Goal: Book appointment/travel/reservation

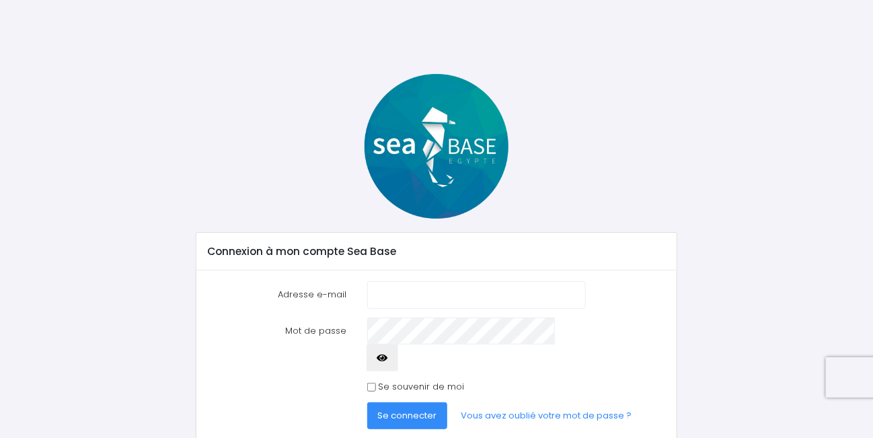
click at [406, 291] on input "Adresse e-mail" at bounding box center [476, 294] width 219 height 27
type input "[EMAIL_ADDRESS][DOMAIN_NAME]"
click at [398, 409] on span "Se connecter" at bounding box center [406, 415] width 59 height 13
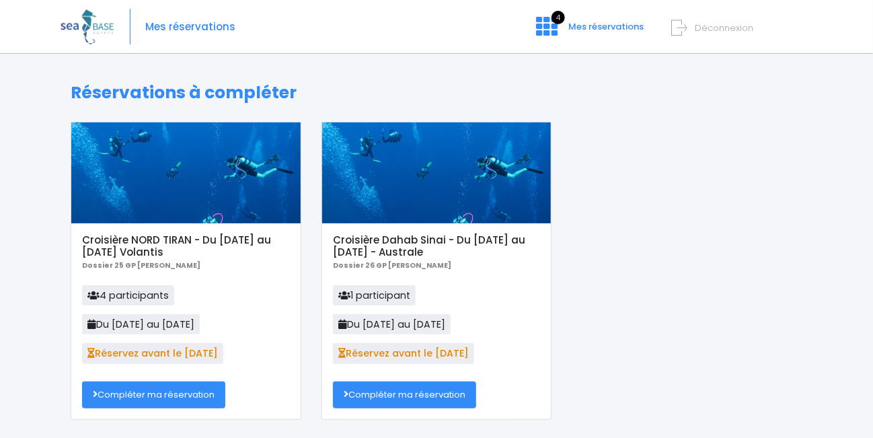
click at [182, 178] on div at bounding box center [185, 172] width 229 height 101
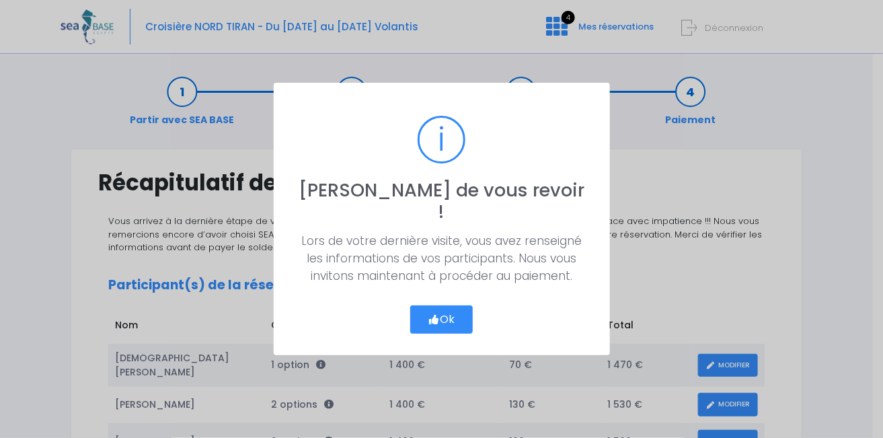
click at [450, 307] on button "Ok" at bounding box center [441, 319] width 63 height 28
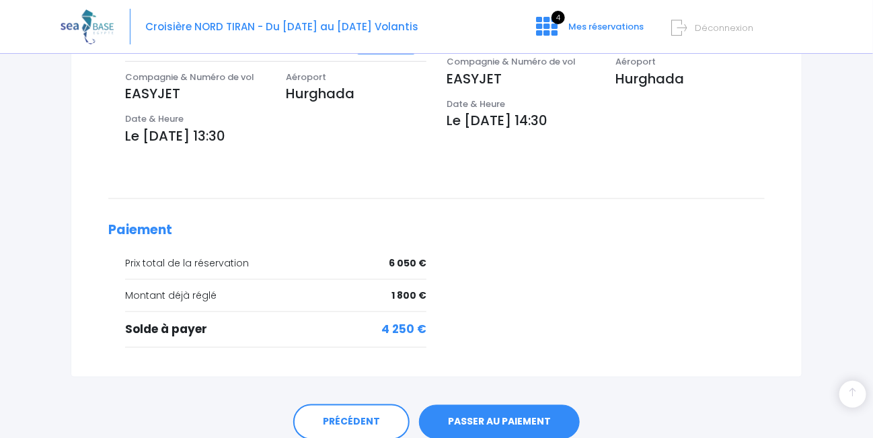
scroll to position [613, 0]
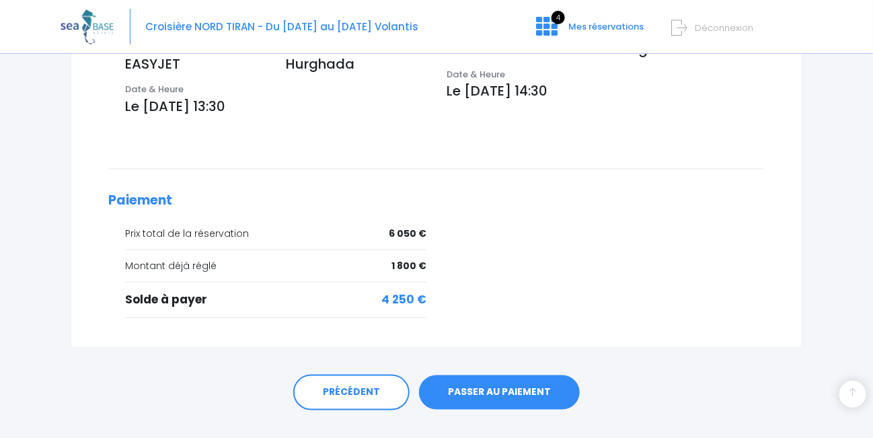
click at [492, 375] on link "PASSER AU PAIEMENT" at bounding box center [499, 392] width 161 height 35
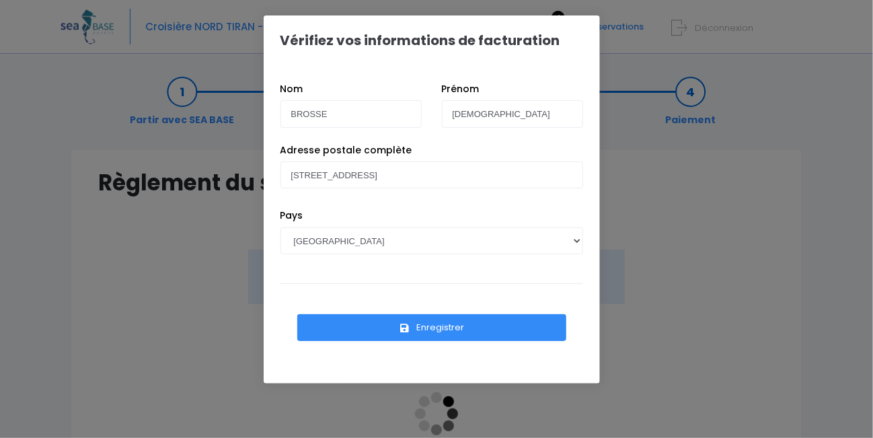
click at [437, 325] on button "Enregistrer" at bounding box center [431, 327] width 269 height 27
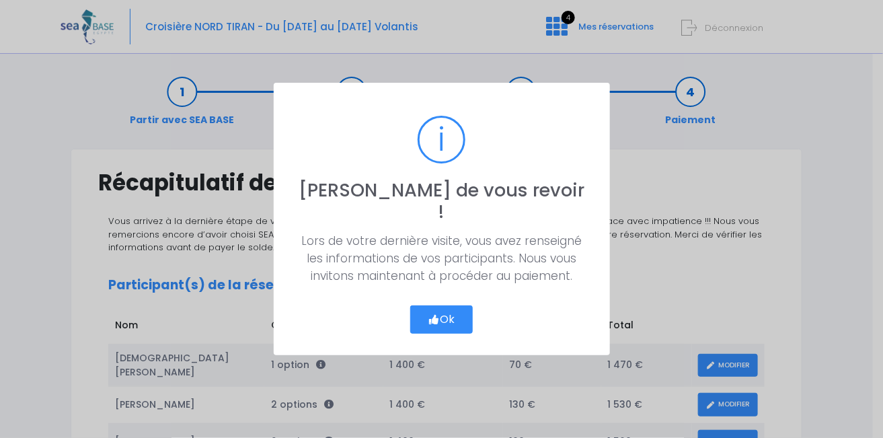
click at [428, 305] on button "Ok" at bounding box center [441, 319] width 63 height 28
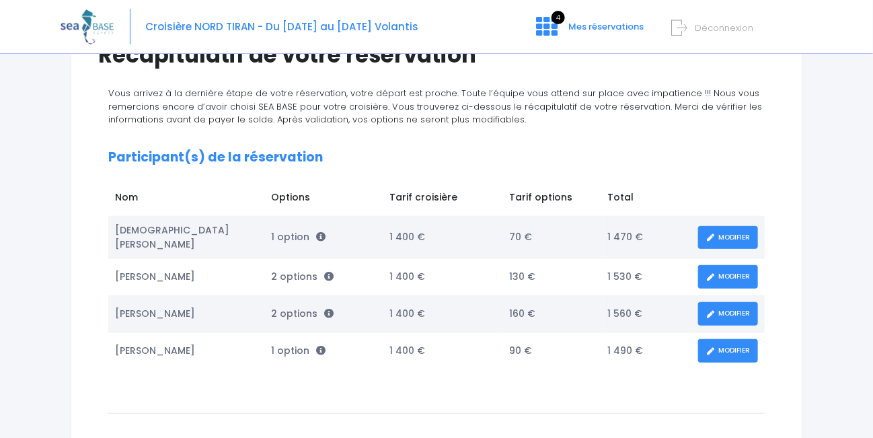
scroll to position [135, 0]
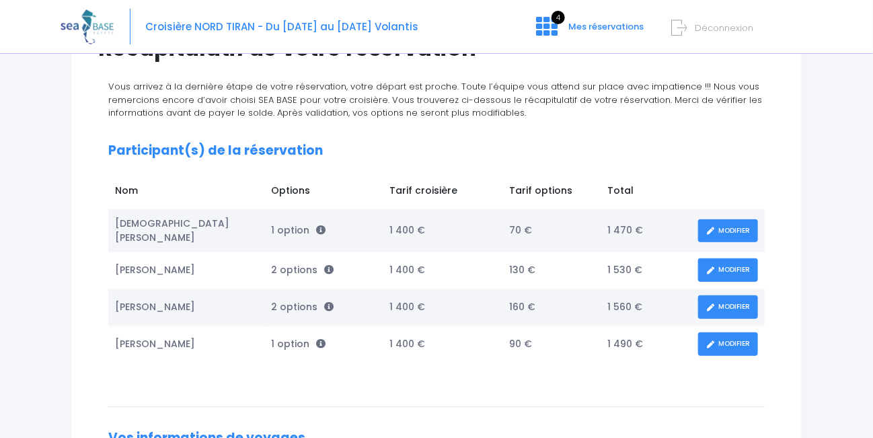
click at [719, 224] on link "MODIFIER" at bounding box center [728, 231] width 60 height 24
click at [726, 223] on link "MODIFIER" at bounding box center [728, 231] width 60 height 24
click at [727, 263] on link "MODIFIER" at bounding box center [728, 270] width 60 height 24
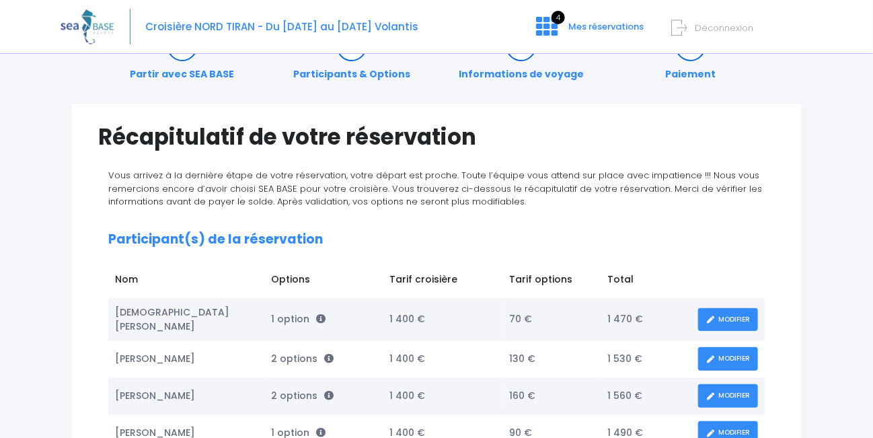
scroll to position [67, 0]
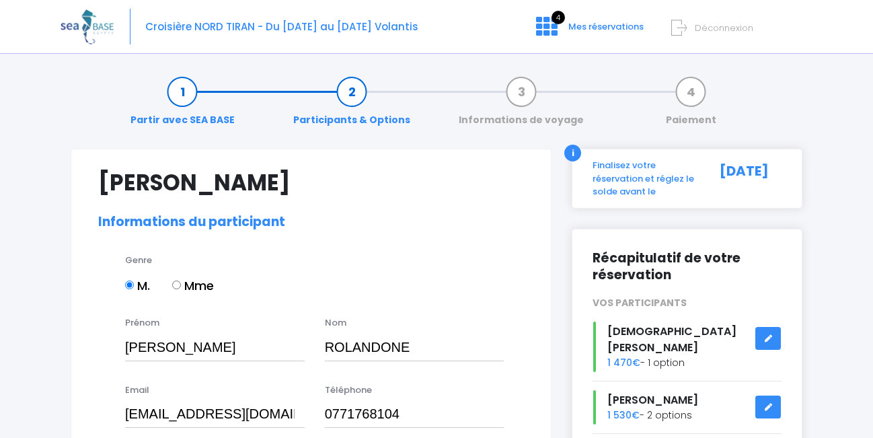
select select "N2"
select select "42/43"
select select "L"
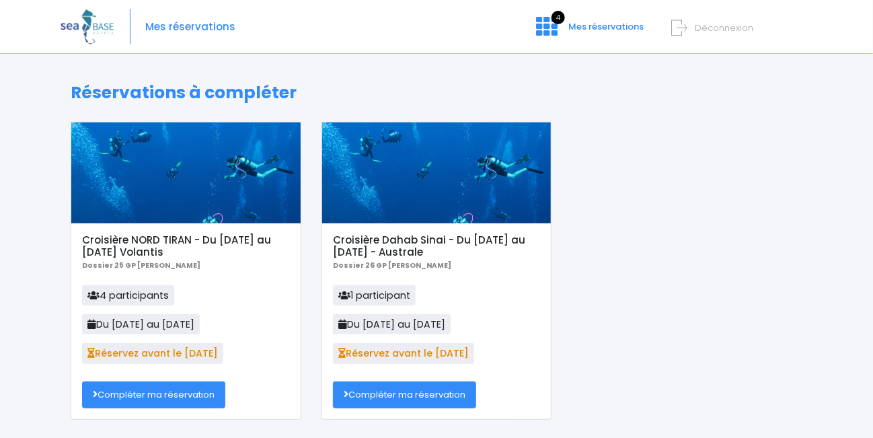
click at [701, 30] on span "Déconnexion" at bounding box center [724, 28] width 59 height 13
